Goal: Check status: Check status

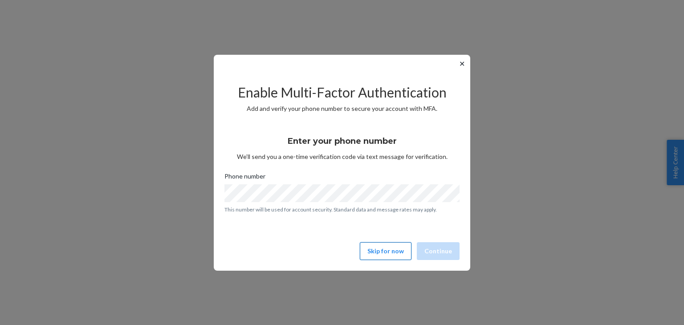
click at [373, 246] on button "Skip for now" at bounding box center [386, 251] width 52 height 18
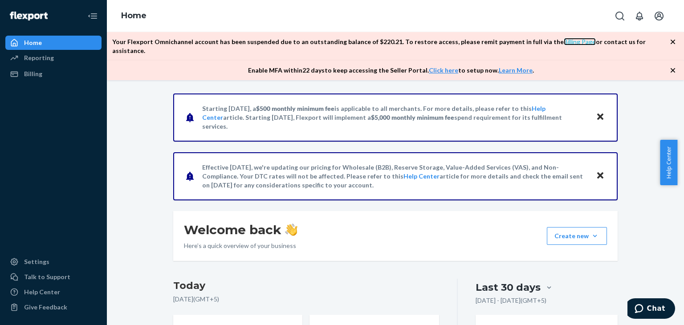
click at [564, 44] on link "Billing Page" at bounding box center [580, 42] width 32 height 8
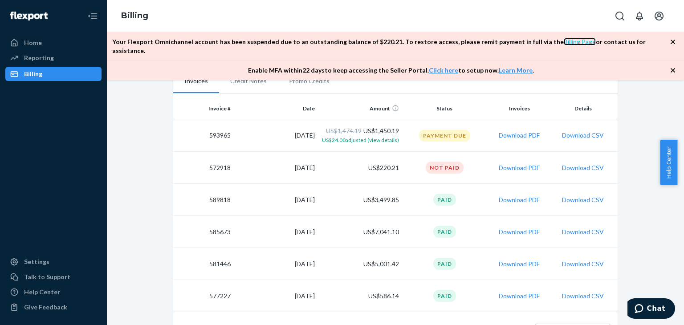
scroll to position [148, 0]
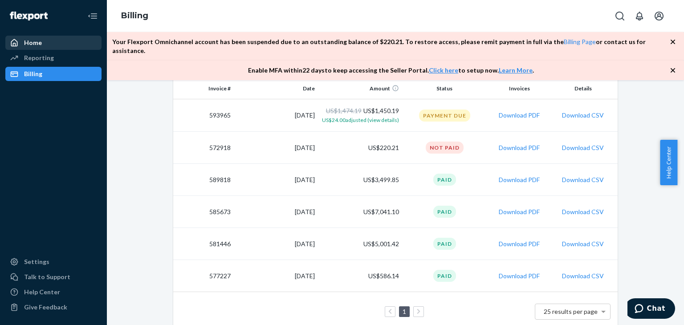
click at [35, 44] on div "Home" at bounding box center [33, 42] width 18 height 9
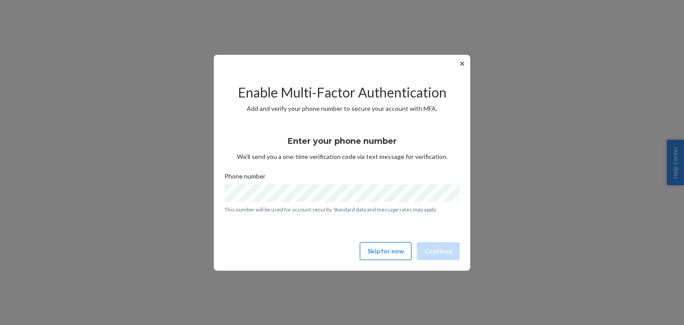
click at [400, 253] on button "Skip for now" at bounding box center [386, 251] width 52 height 18
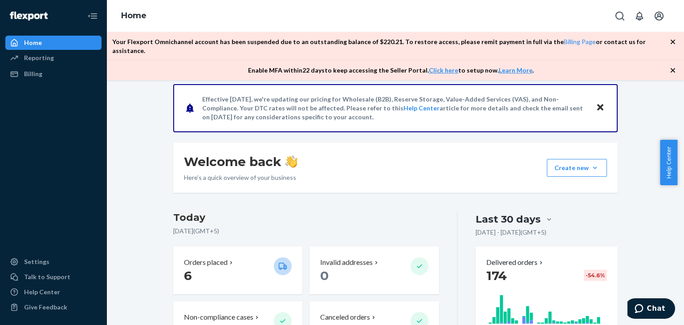
scroll to position [74, 0]
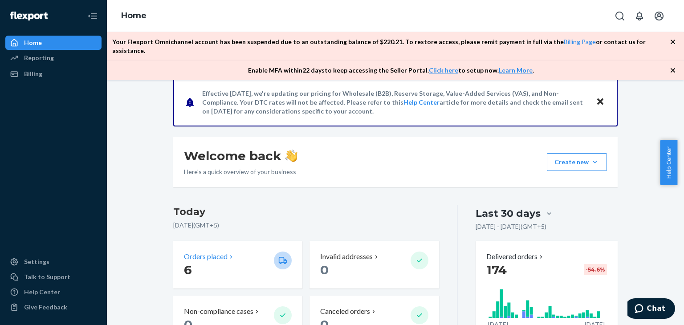
click at [208, 252] on p "Orders placed" at bounding box center [206, 257] width 44 height 10
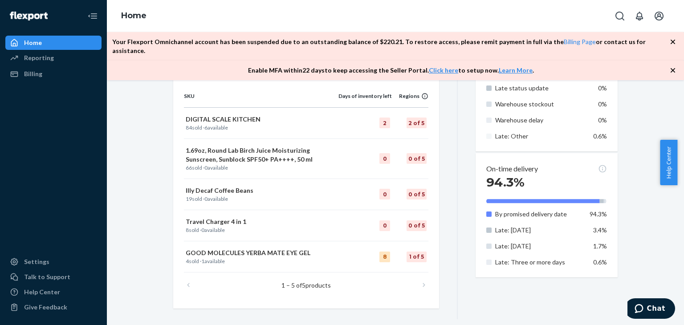
scroll to position [463, 0]
